Goal: Information Seeking & Learning: Learn about a topic

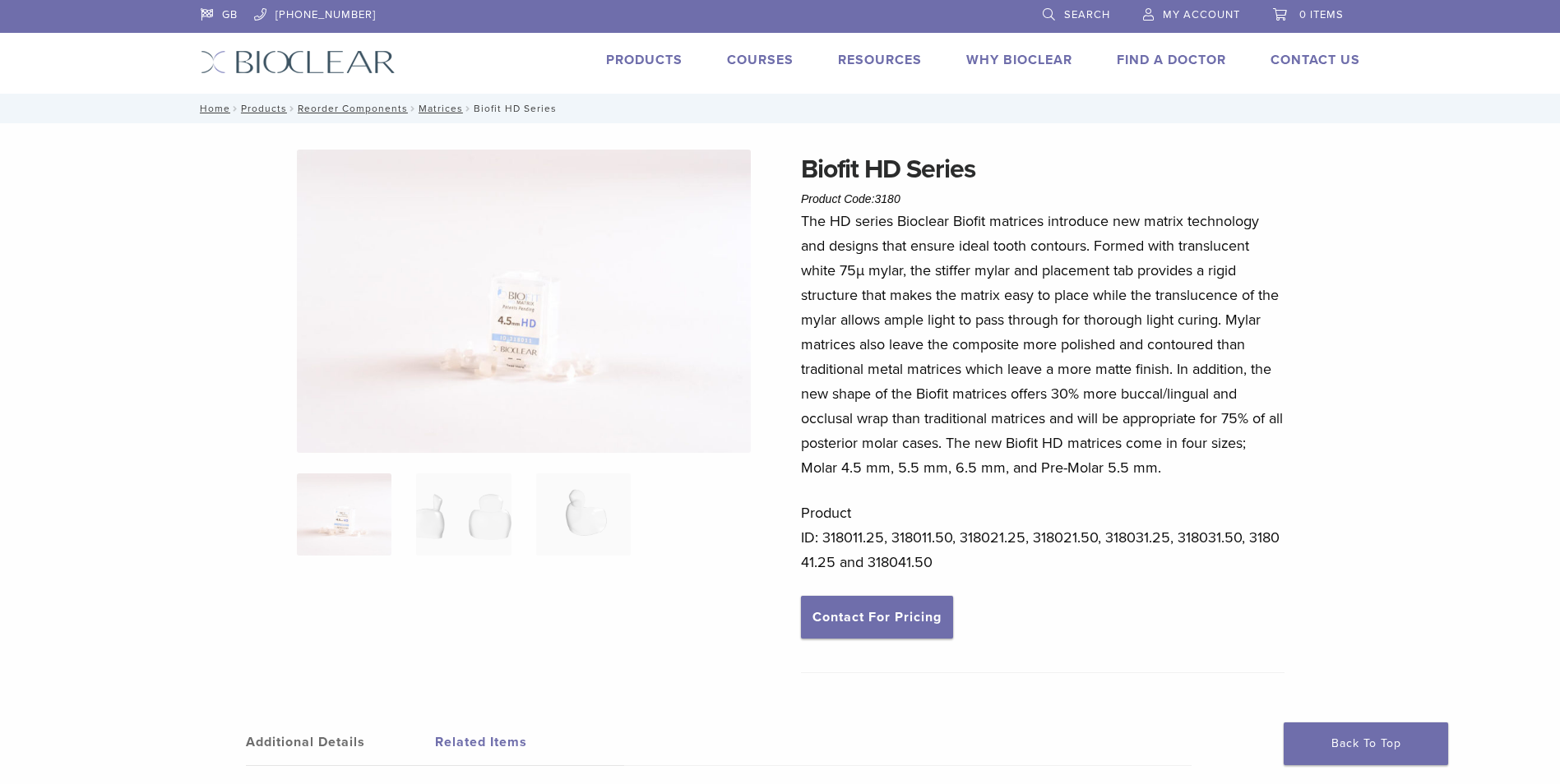
click at [610, 330] on img at bounding box center [523, 300] width 454 height 303
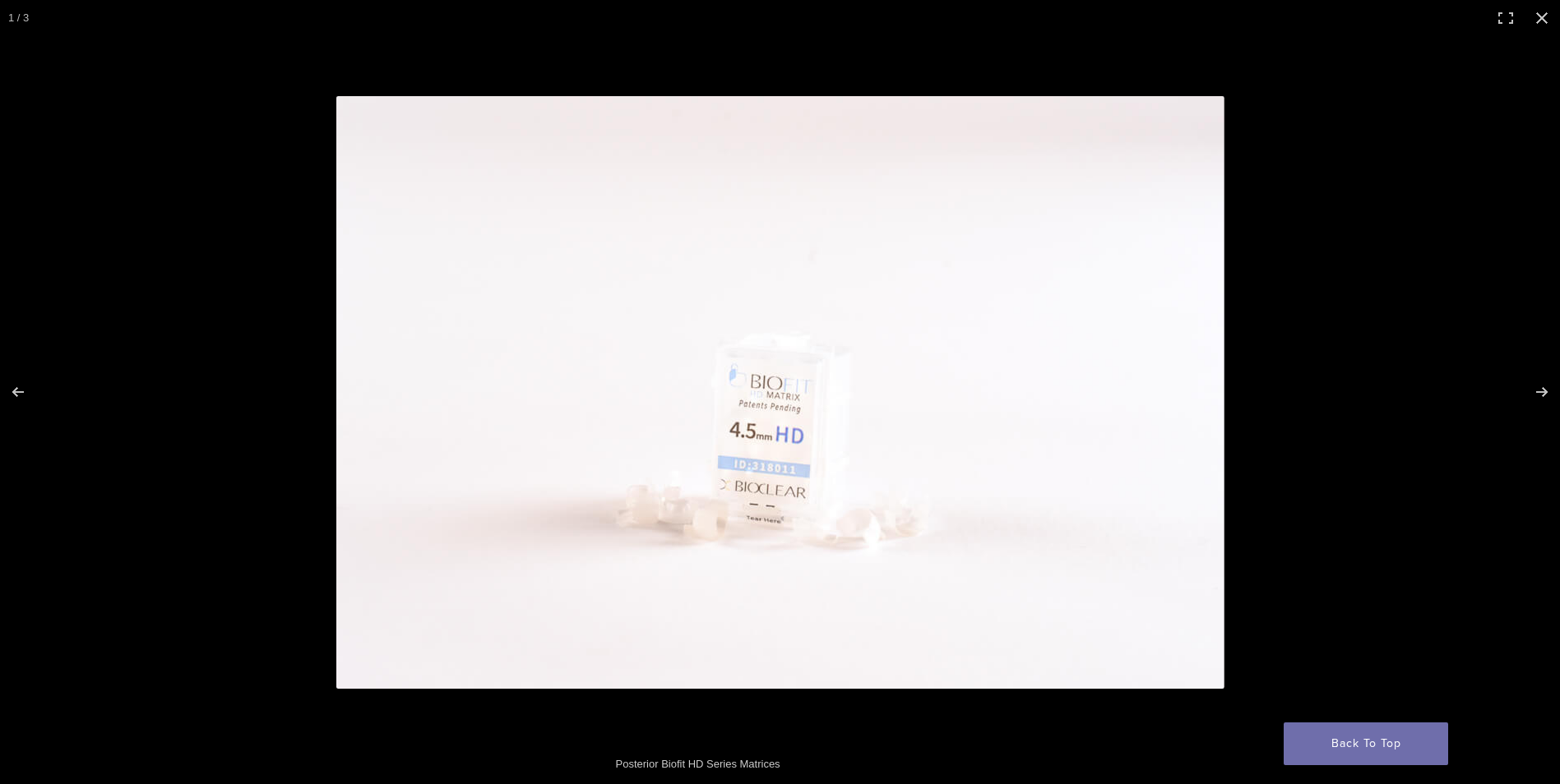
click at [845, 468] on img at bounding box center [780, 392] width 888 height 593
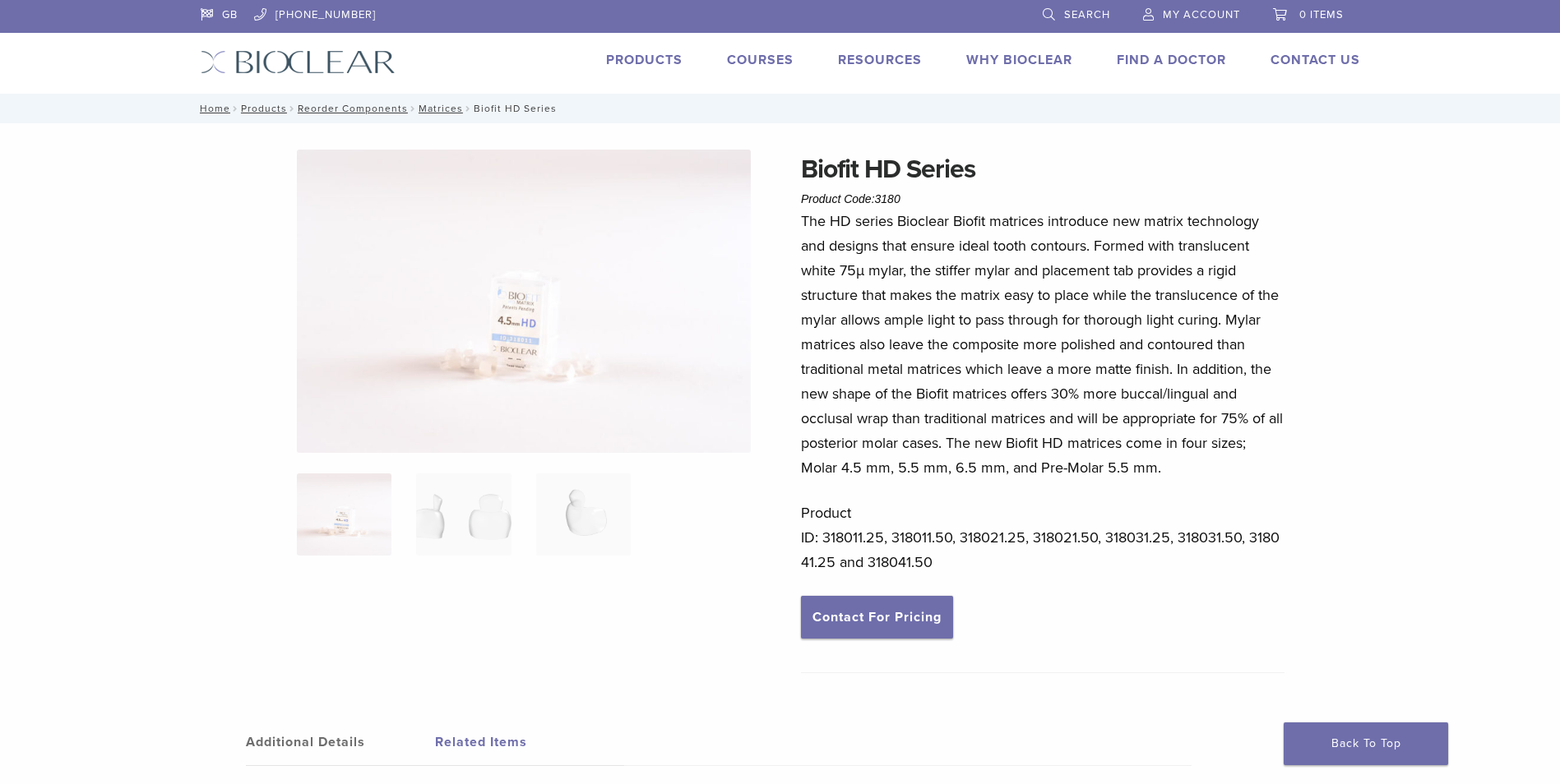
click at [529, 356] on img at bounding box center [523, 300] width 454 height 303
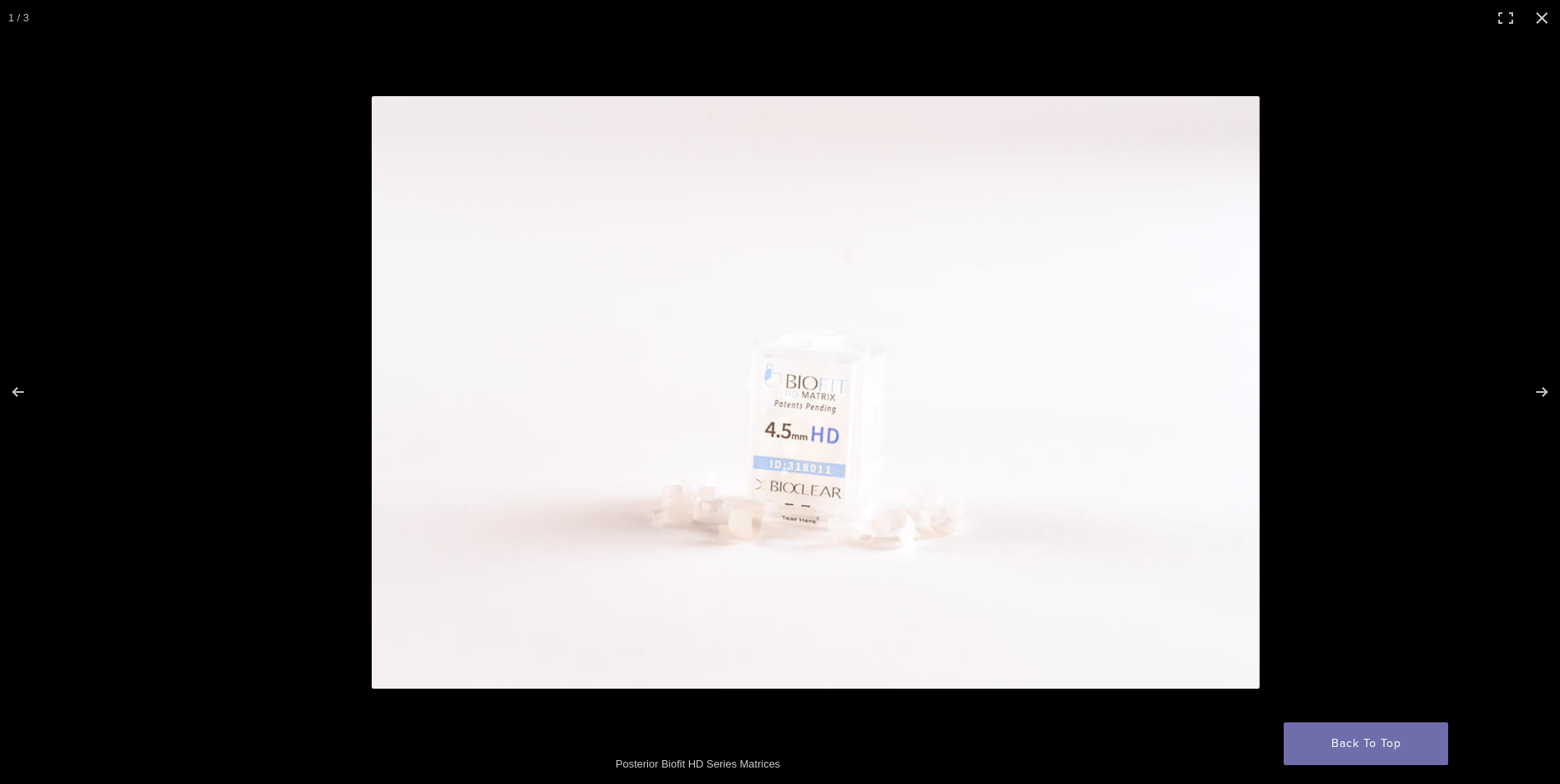
click at [776, 361] on img at bounding box center [816, 392] width 888 height 593
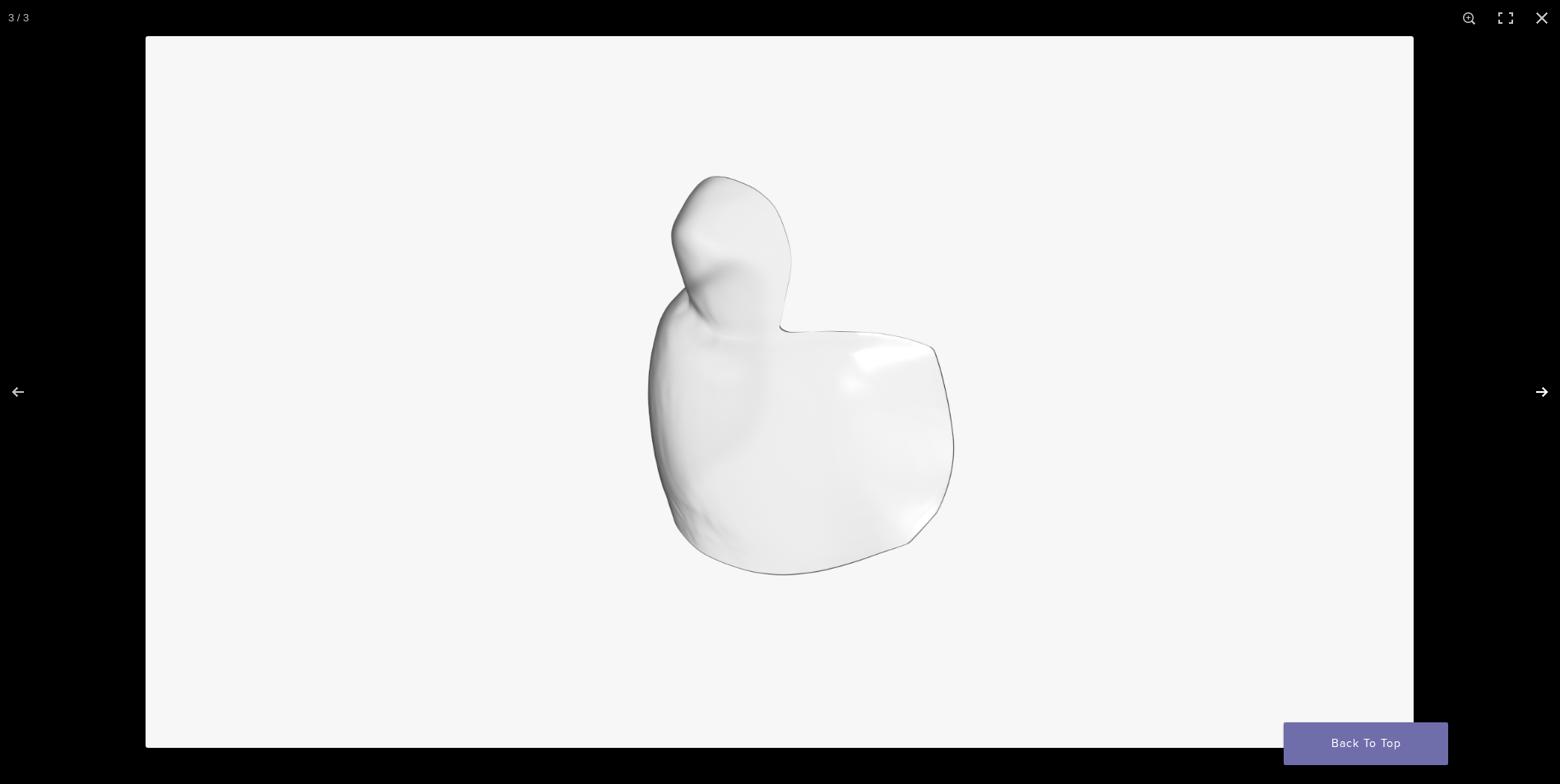
click at [1534, 388] on button "Next (arrow right)" at bounding box center [1531, 392] width 58 height 82
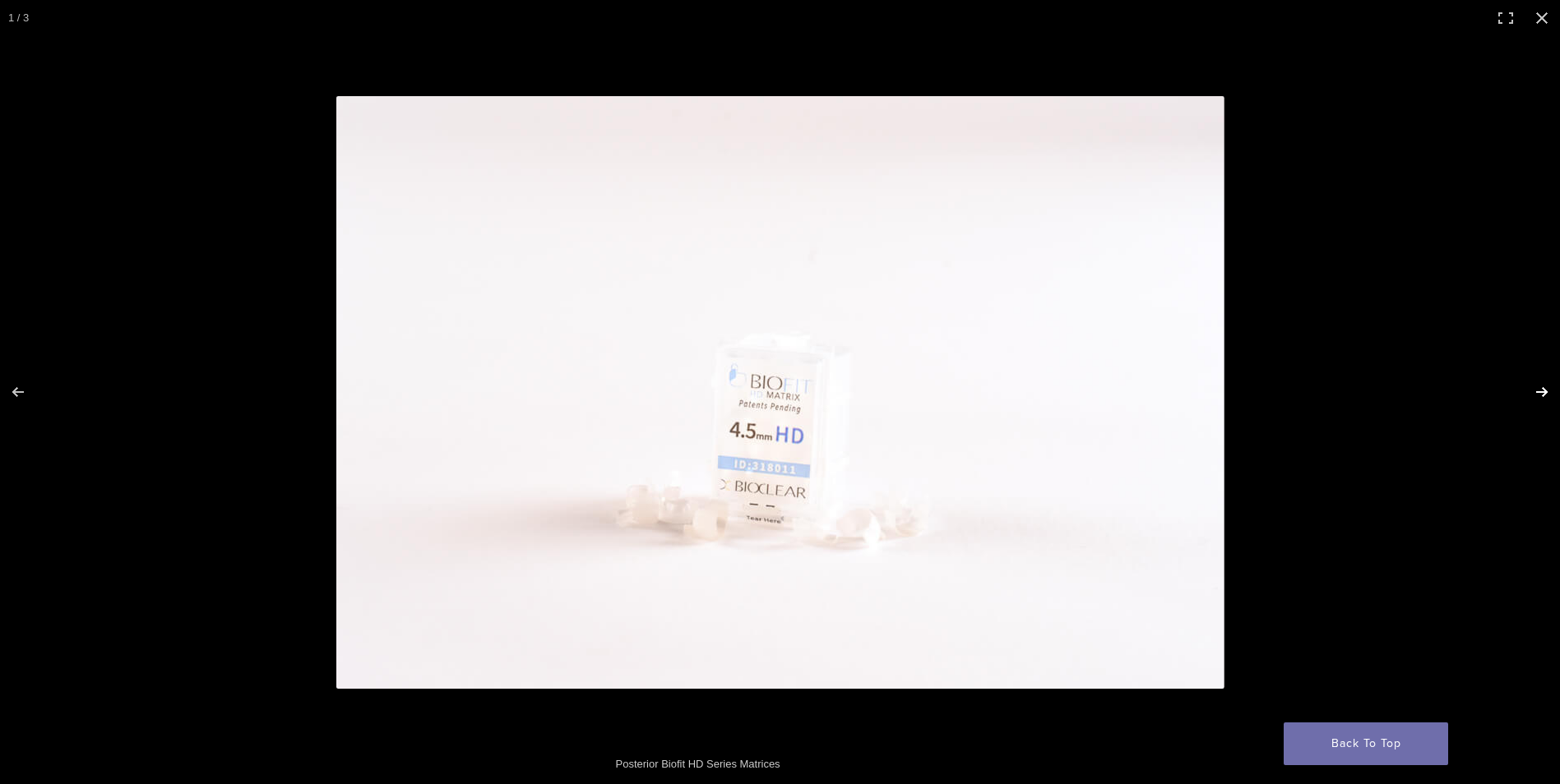
click at [1534, 388] on button "Next (arrow right)" at bounding box center [1531, 392] width 58 height 82
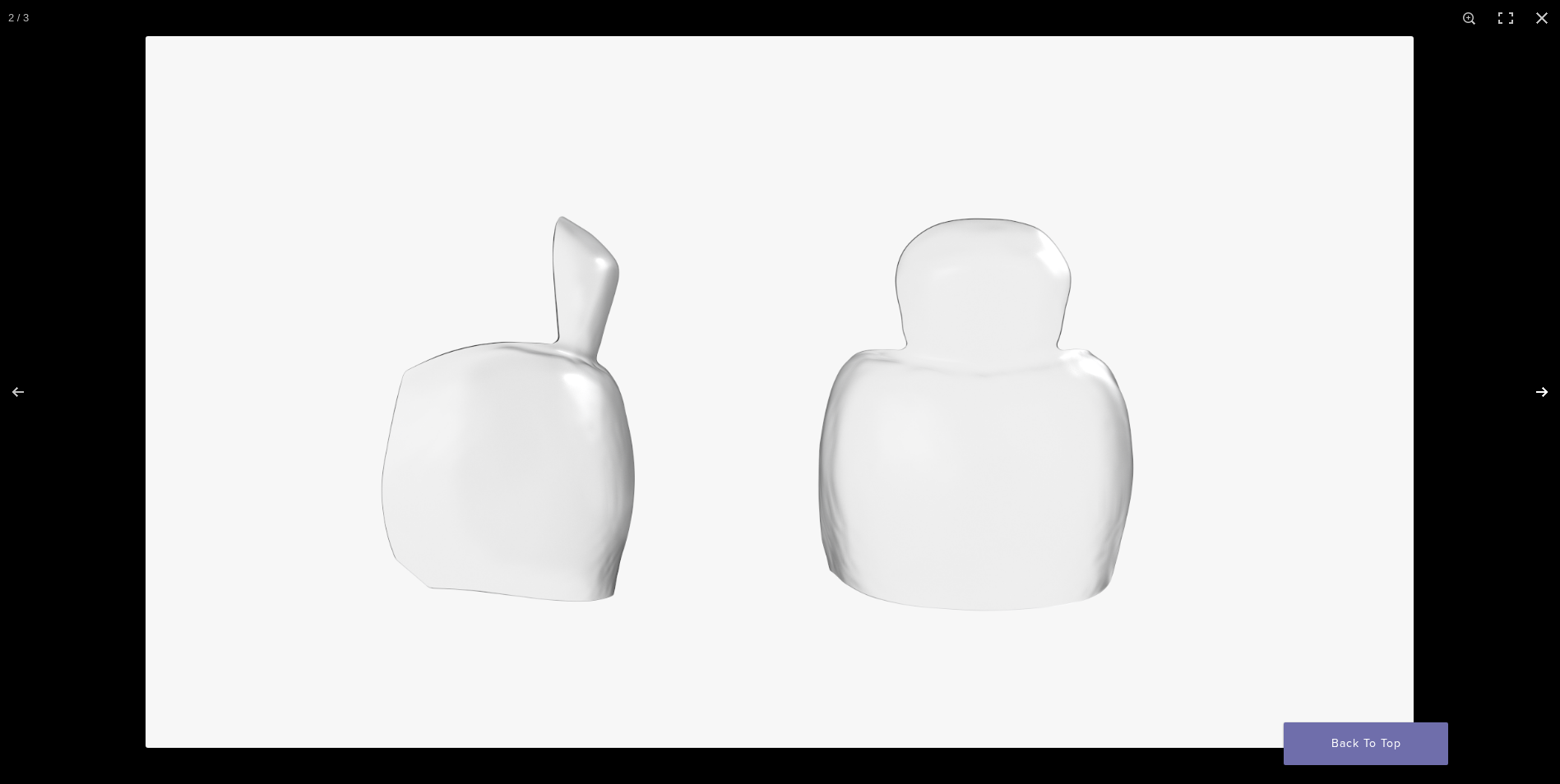
click at [1534, 388] on button "Next (arrow right)" at bounding box center [1531, 392] width 58 height 82
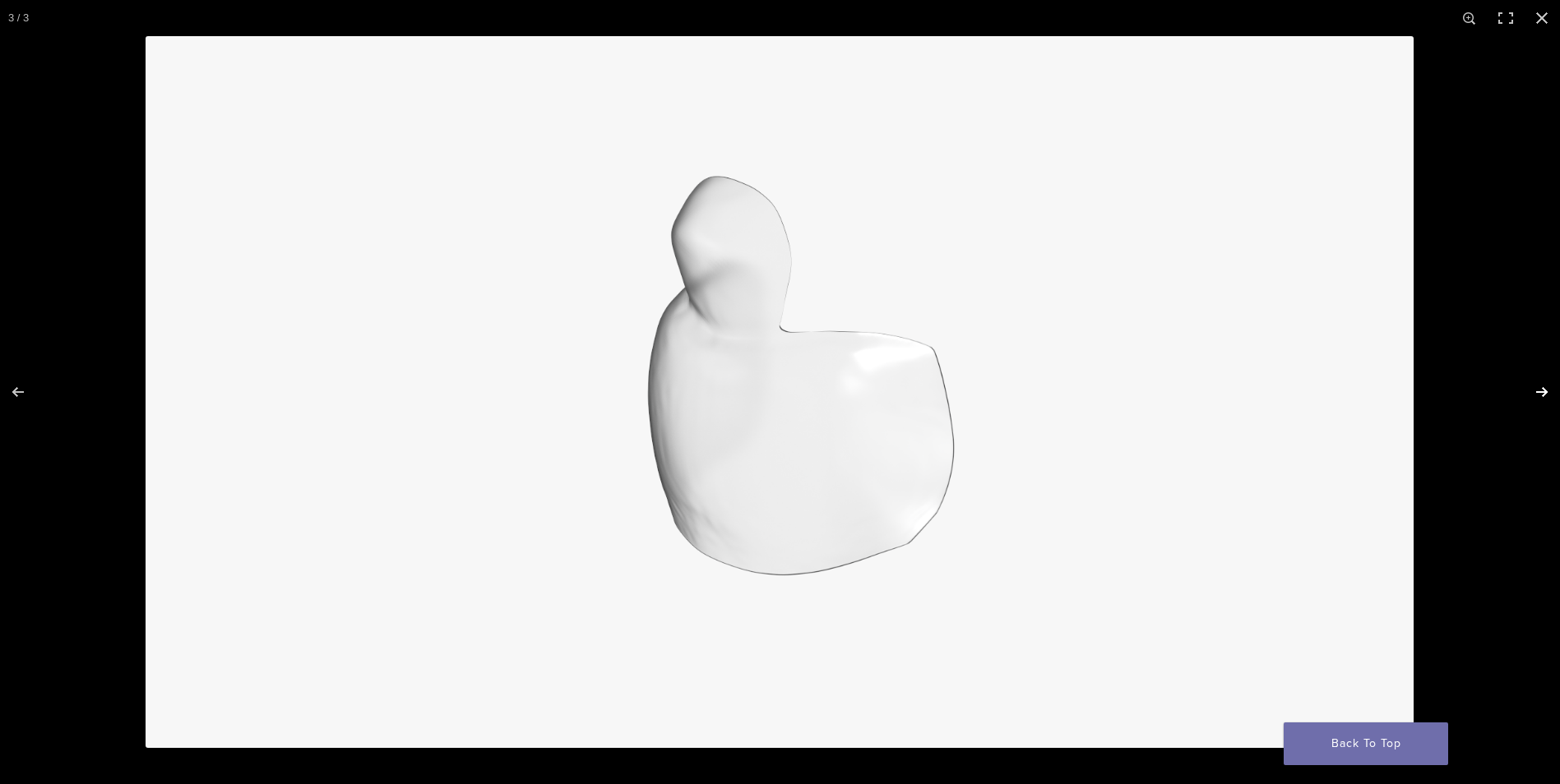
click at [1534, 388] on button "Next (arrow right)" at bounding box center [1531, 392] width 58 height 82
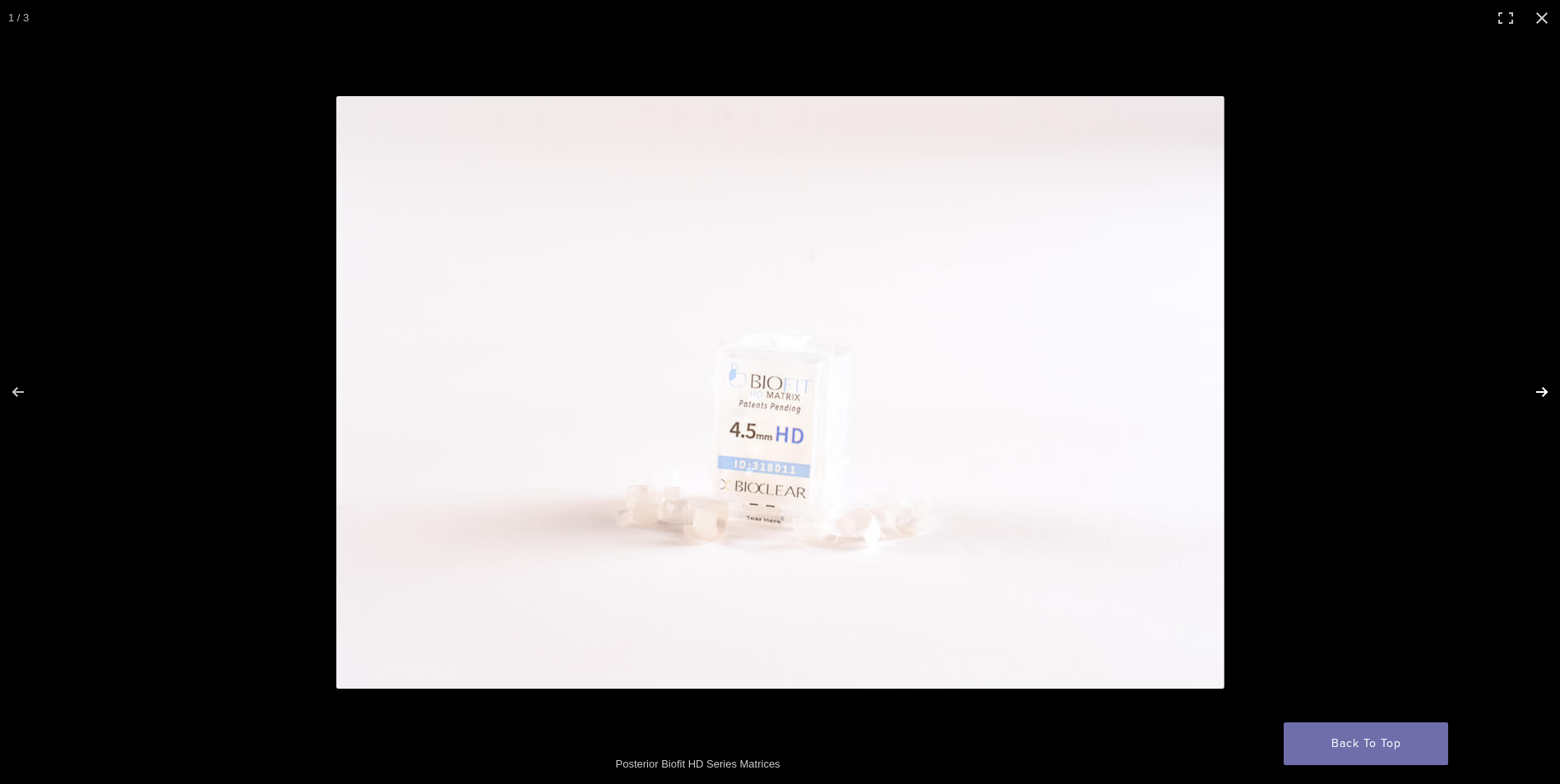
click at [1534, 388] on button "Next (arrow right)" at bounding box center [1531, 392] width 58 height 82
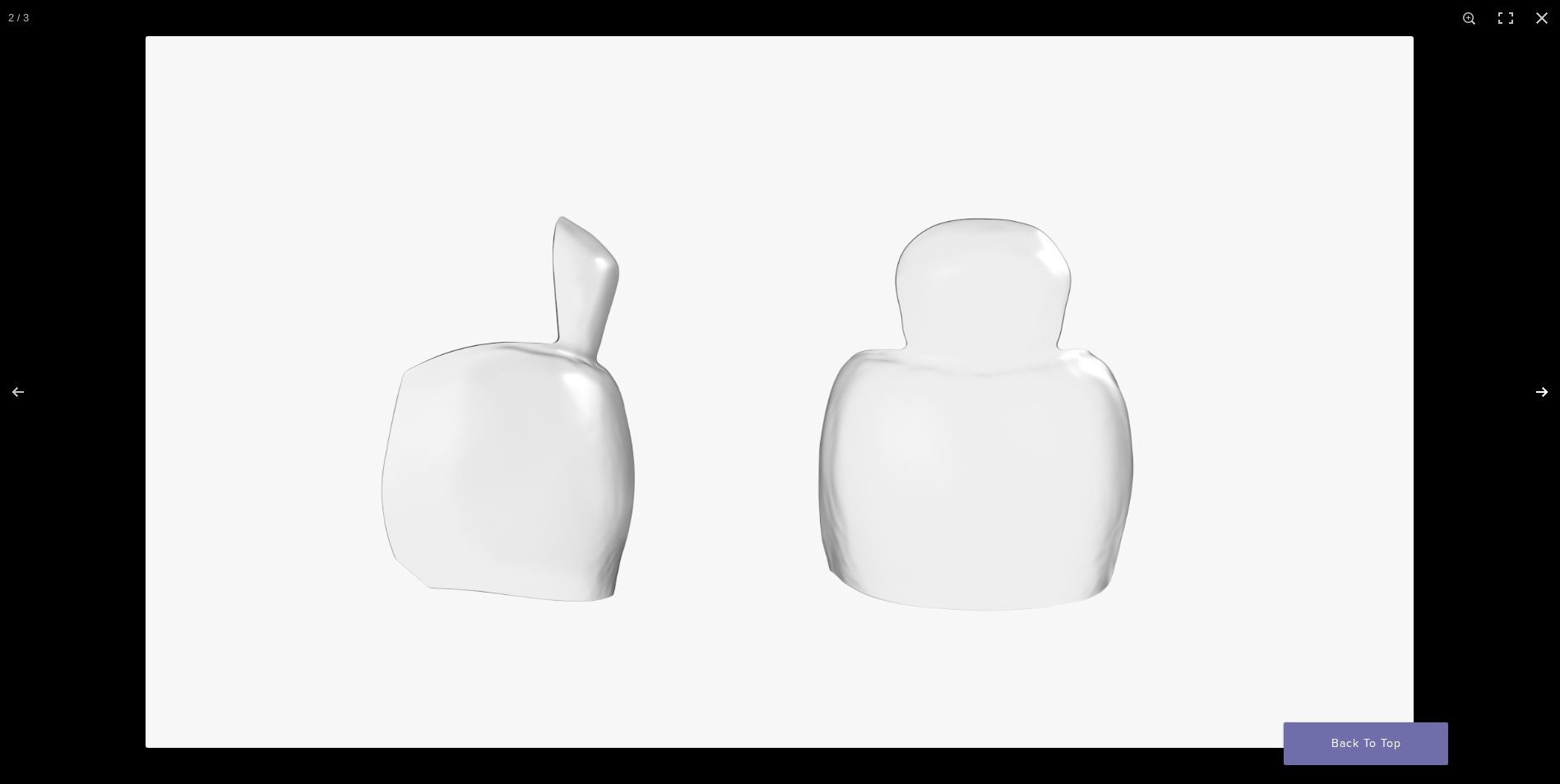
click at [1534, 388] on button "Next (arrow right)" at bounding box center [1531, 392] width 58 height 82
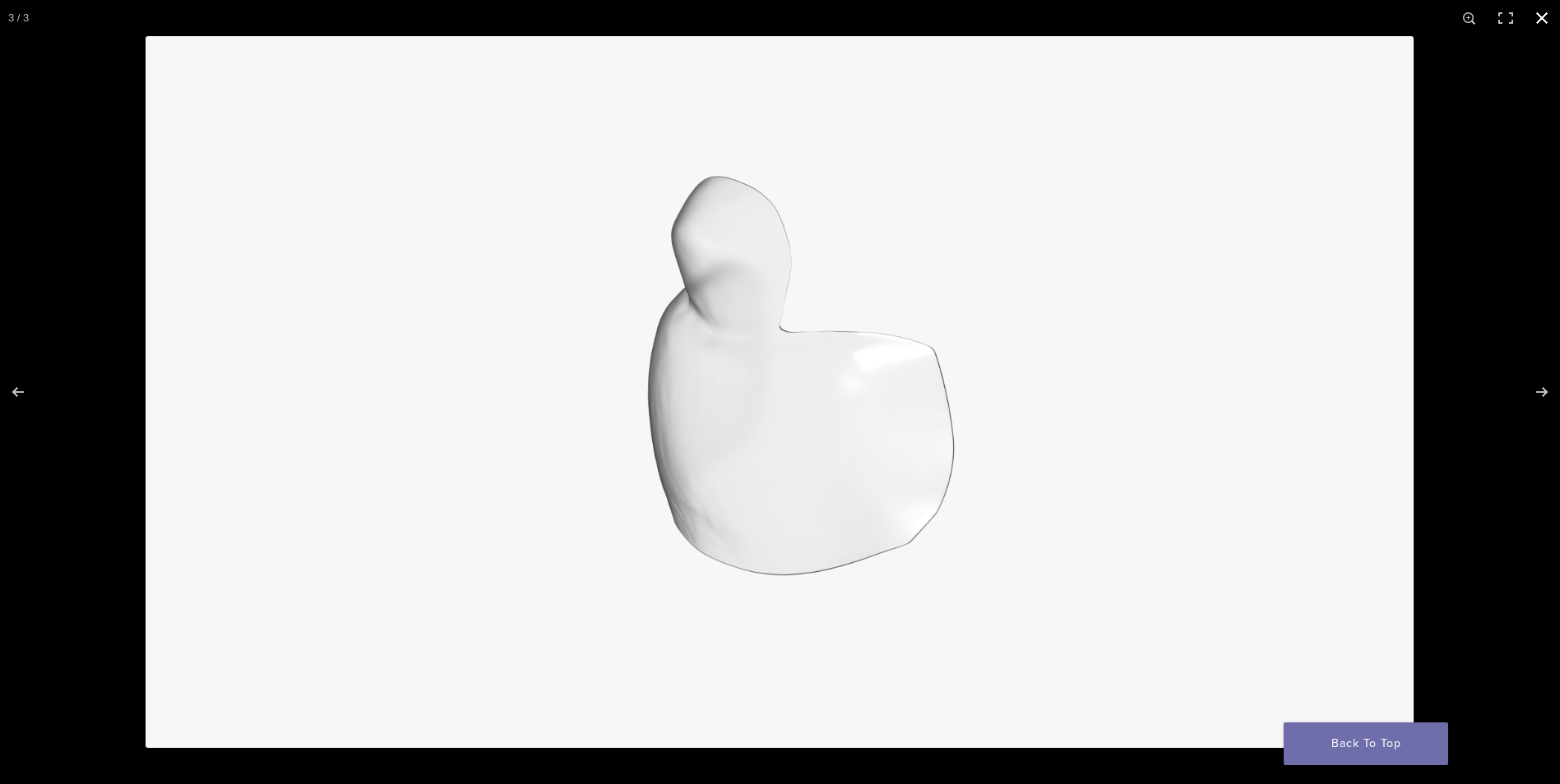
click at [120, 535] on div at bounding box center [780, 392] width 1560 height 784
